Goal: Information Seeking & Learning: Learn about a topic

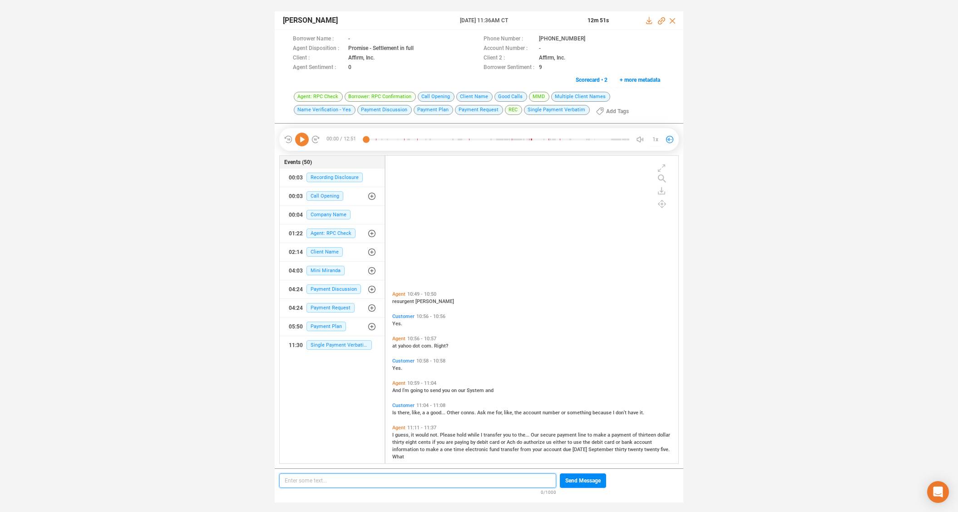
scroll to position [2347, 0]
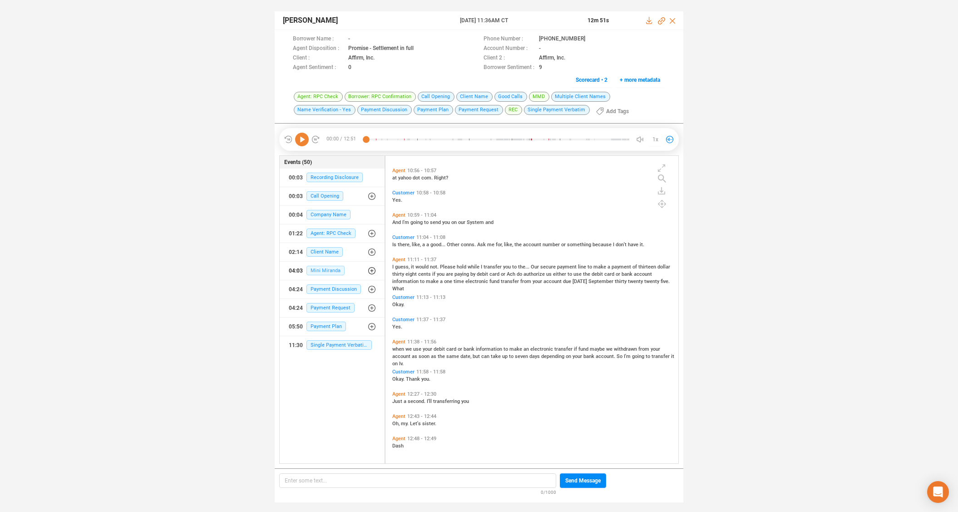
click at [319, 269] on span "Mini Miranda" at bounding box center [326, 271] width 38 height 10
click at [323, 289] on span "Mini Miranda" at bounding box center [332, 289] width 38 height 10
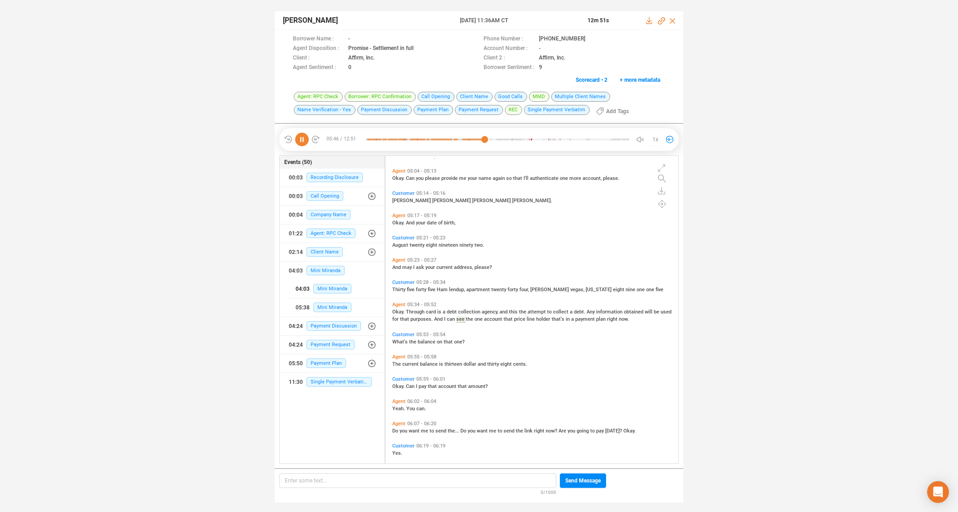
scroll to position [1211, 0]
click at [306, 138] on icon at bounding box center [302, 140] width 14 height 14
click at [326, 286] on span "Mini Miranda" at bounding box center [332, 289] width 38 height 10
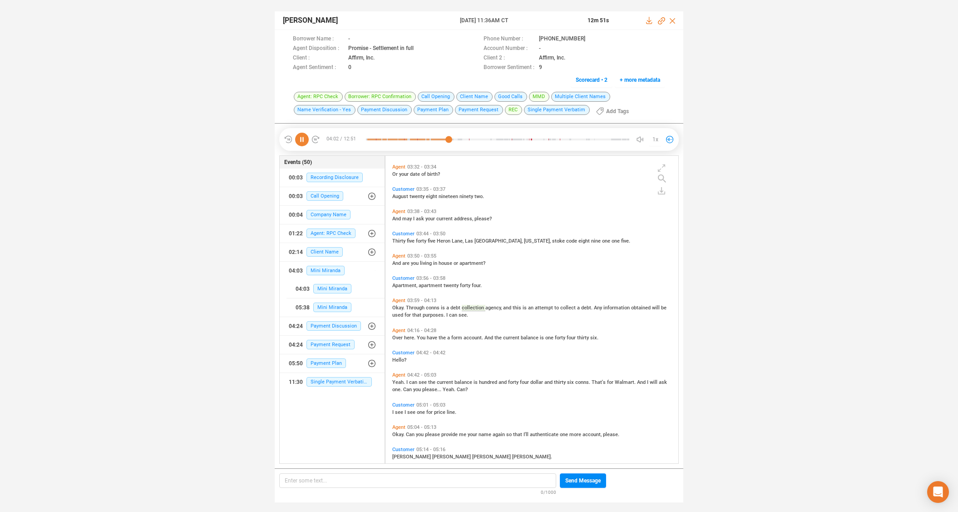
click at [306, 139] on icon at bounding box center [302, 140] width 14 height 14
drag, startPoint x: 395, startPoint y: 340, endPoint x: 599, endPoint y: 343, distance: 204.4
click at [599, 343] on div "Agent 04:16 - 04:28 Over here. You have the a form account. And the current bal…" at bounding box center [534, 336] width 288 height 22
